Goal: Register for event/course

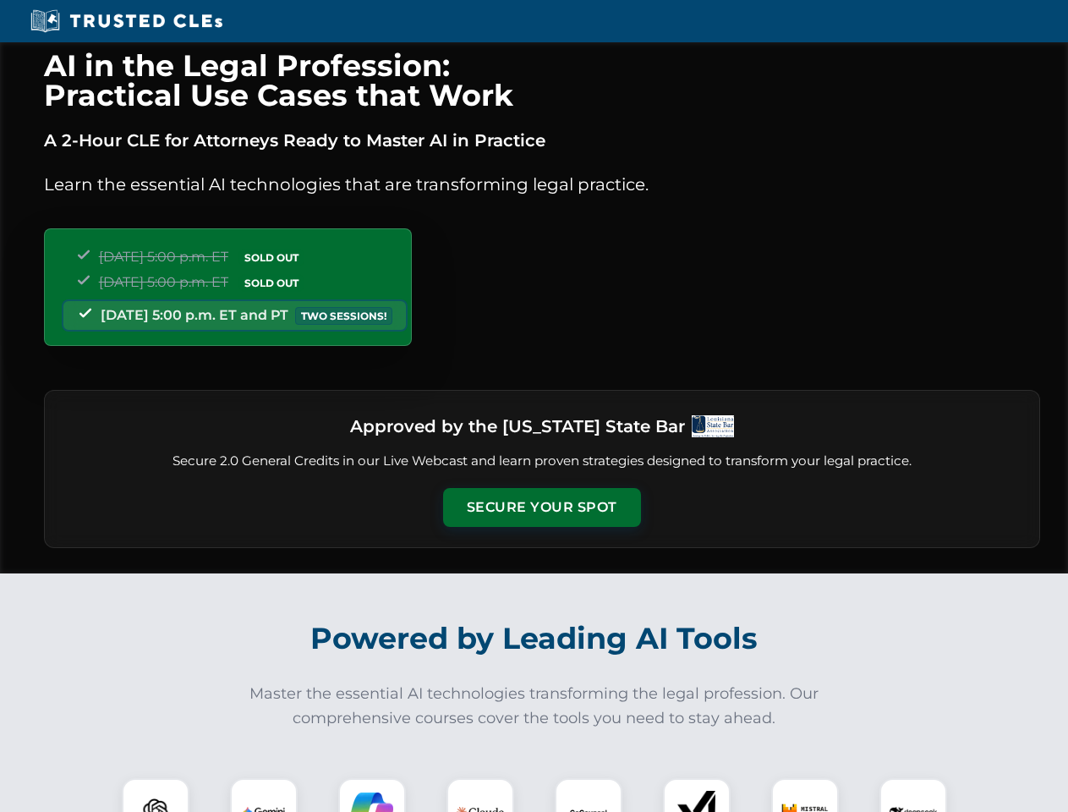
click at [541, 508] on button "Secure Your Spot" at bounding box center [542, 507] width 198 height 39
click at [156, 795] on img at bounding box center [155, 812] width 49 height 49
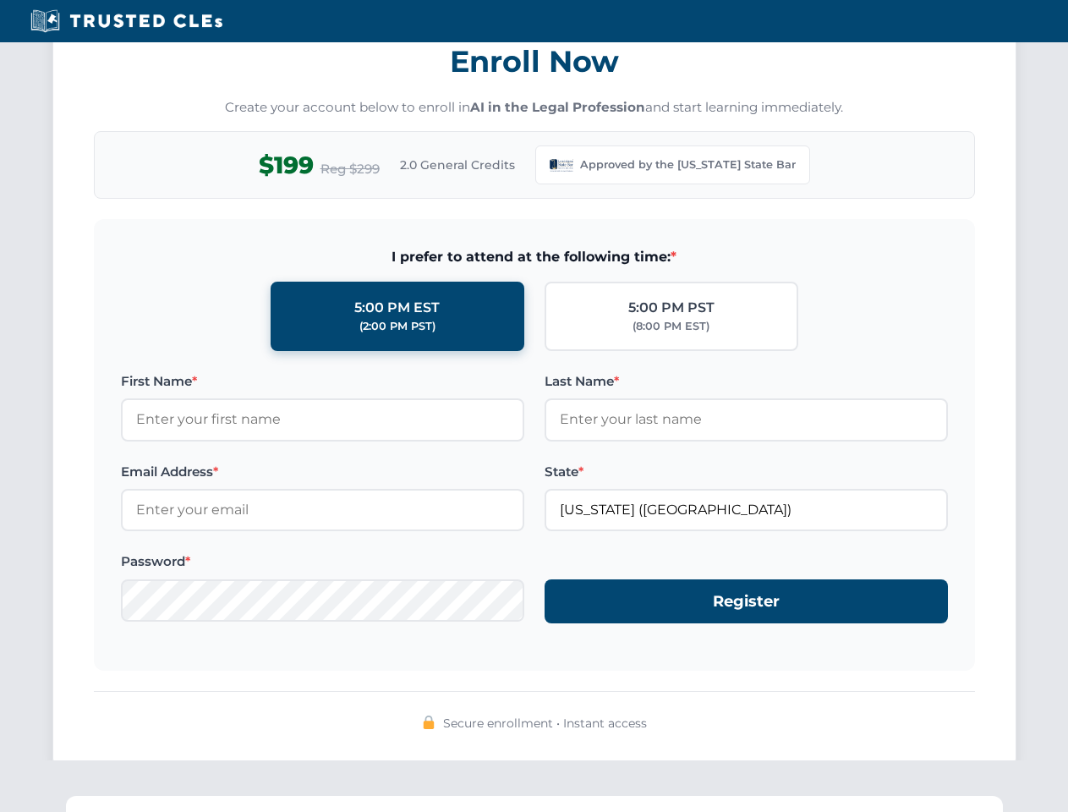
scroll to position [1649, 0]
